Goal: Navigation & Orientation: Understand site structure

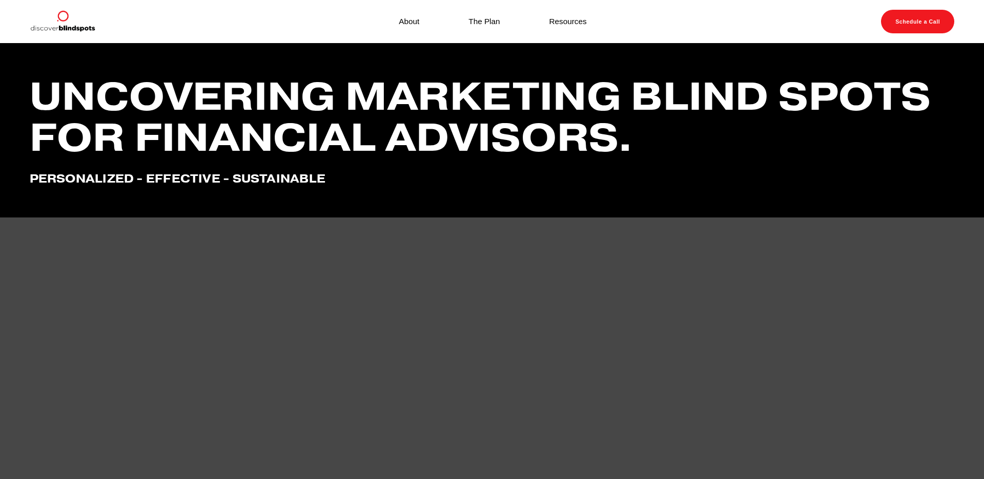
click at [409, 23] on link "About" at bounding box center [409, 21] width 21 height 14
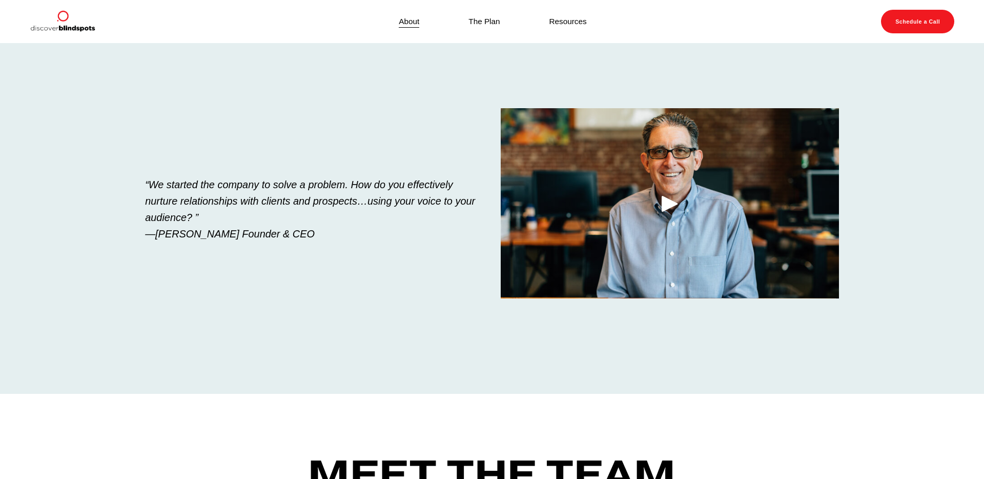
click at [486, 21] on link "The Plan" at bounding box center [483, 21] width 31 height 14
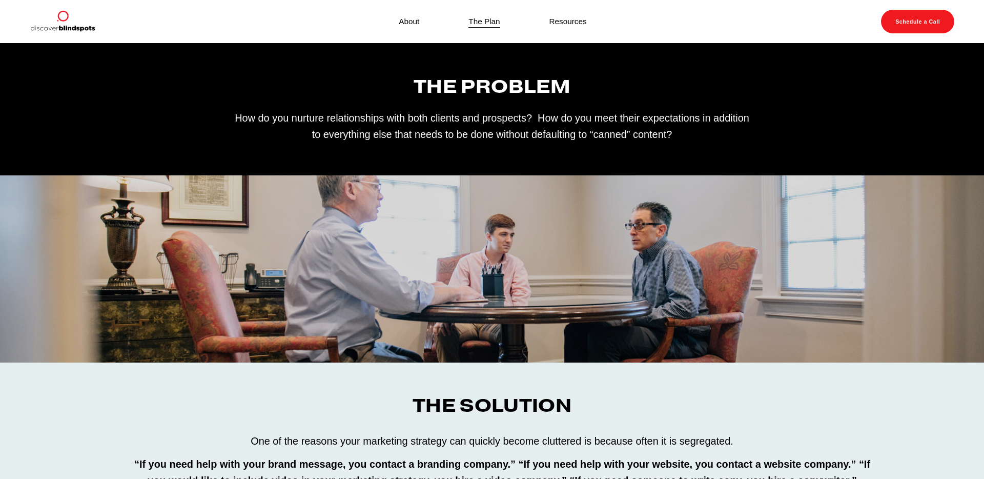
click at [568, 24] on link "Resources" at bounding box center [567, 21] width 37 height 14
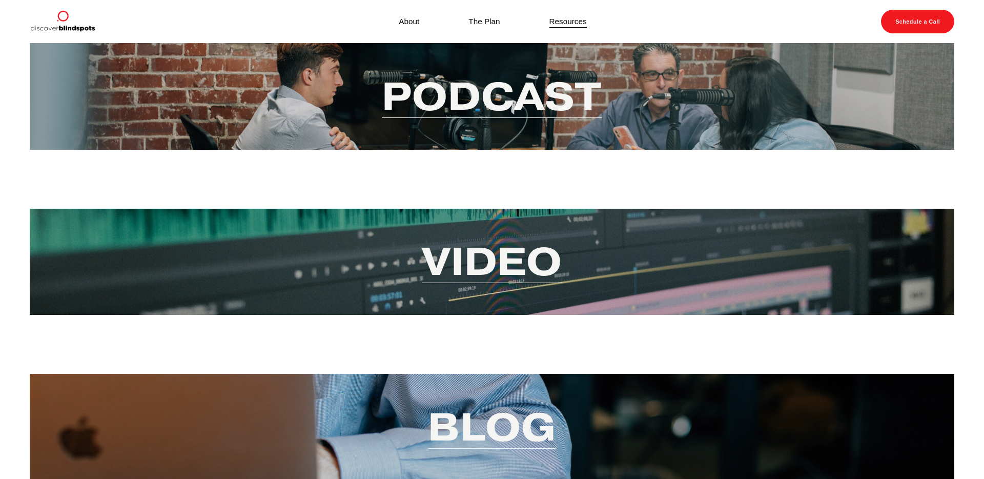
scroll to position [157, 0]
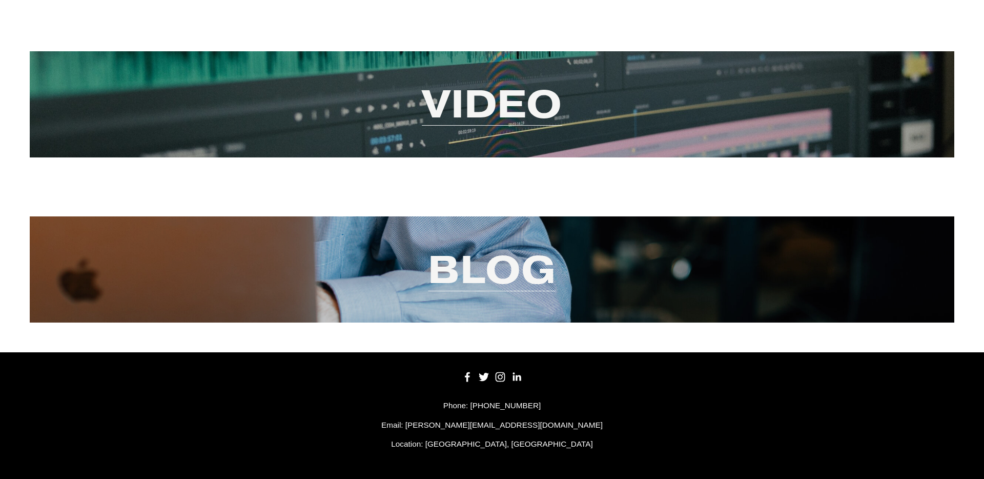
click at [518, 377] on use "LinkedIn" at bounding box center [516, 376] width 21 height 21
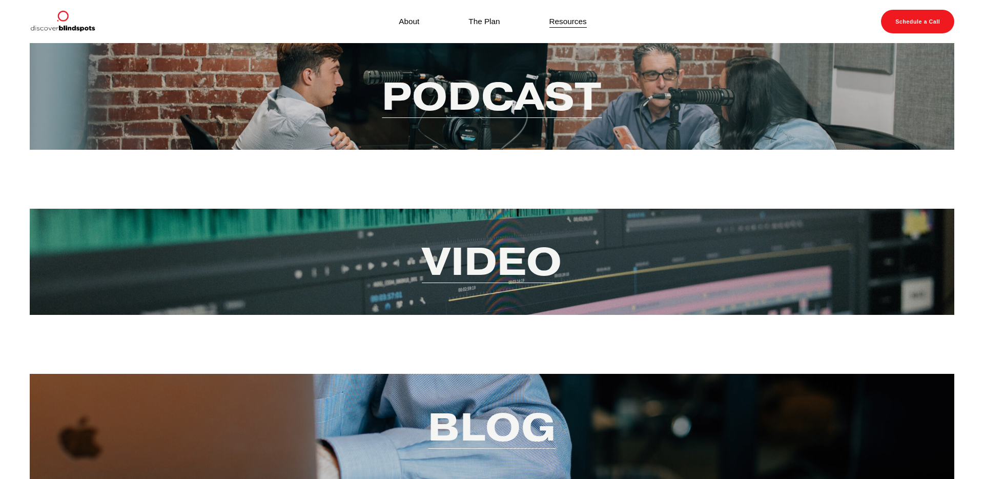
click at [415, 24] on link "About" at bounding box center [409, 21] width 21 height 14
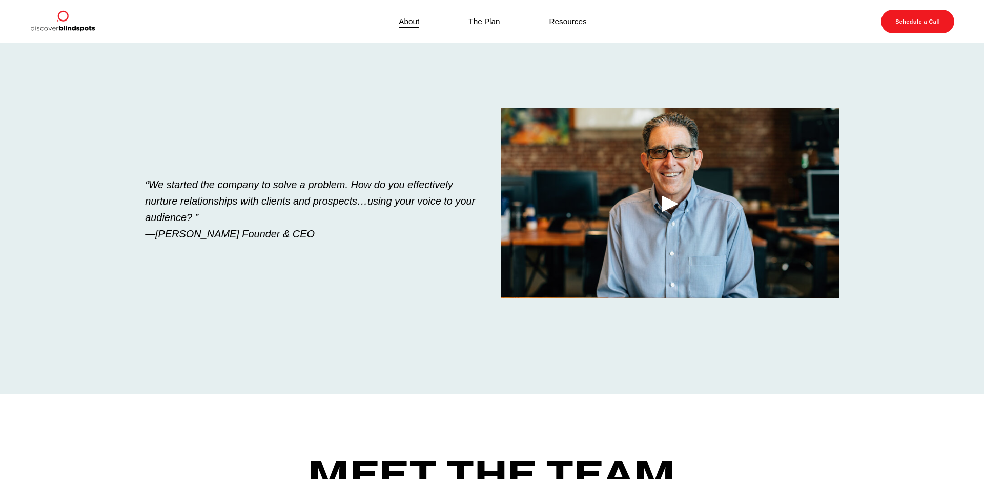
click at [62, 19] on img at bounding box center [63, 22] width 66 height 24
